Goal: Book appointment/travel/reservation

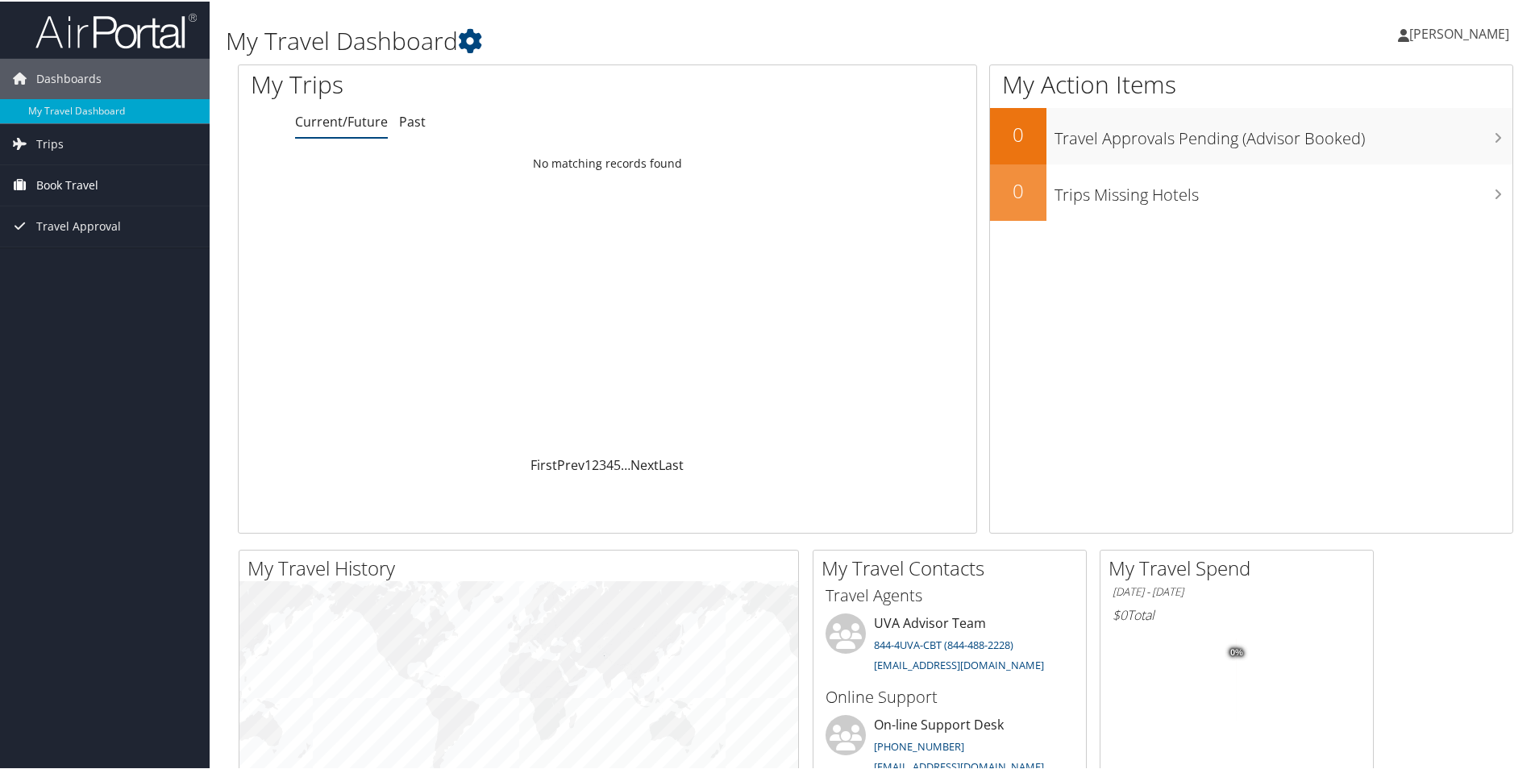
click at [98, 178] on link "Book Travel" at bounding box center [105, 184] width 210 height 40
click at [79, 264] on link "Book/Manage Online Trips" at bounding box center [105, 264] width 210 height 24
